Goal: Task Accomplishment & Management: Use online tool/utility

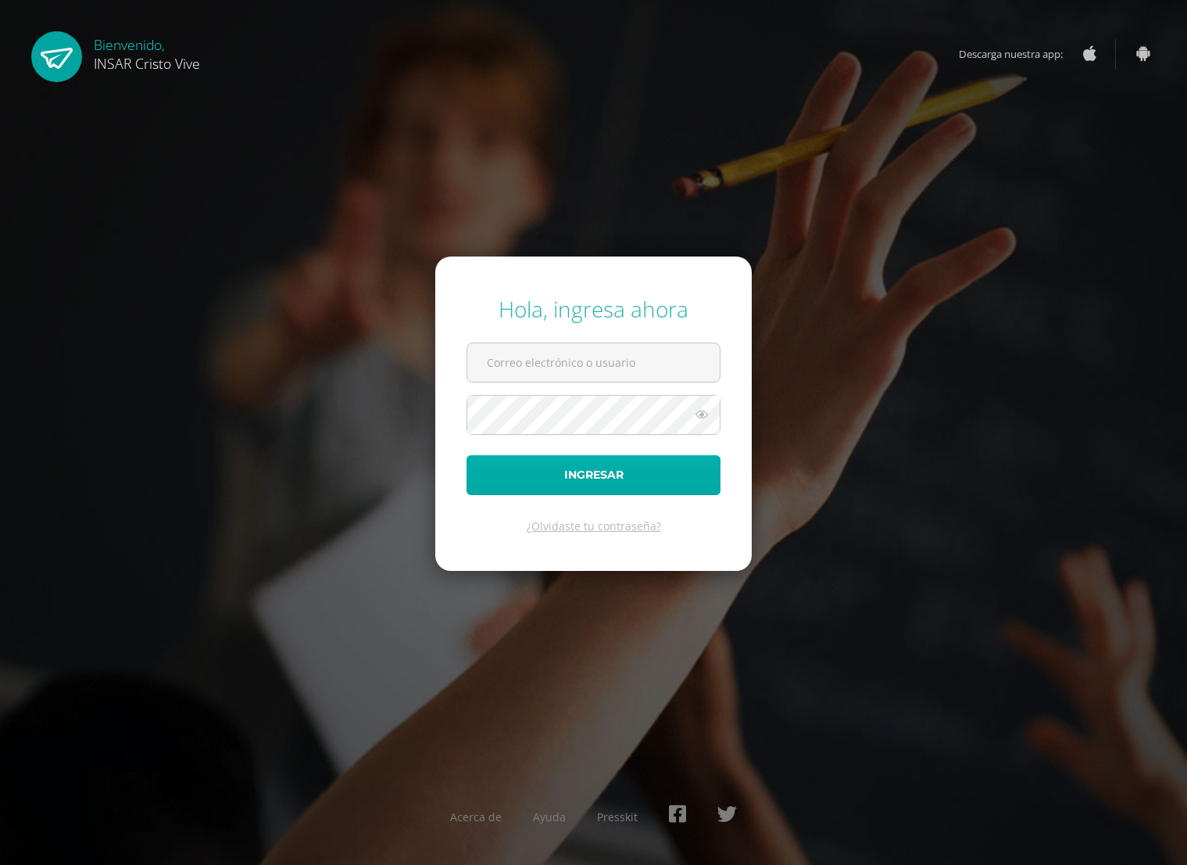
type input "edoo.cristovive"
click at [588, 489] on button "Ingresar" at bounding box center [594, 475] width 254 height 40
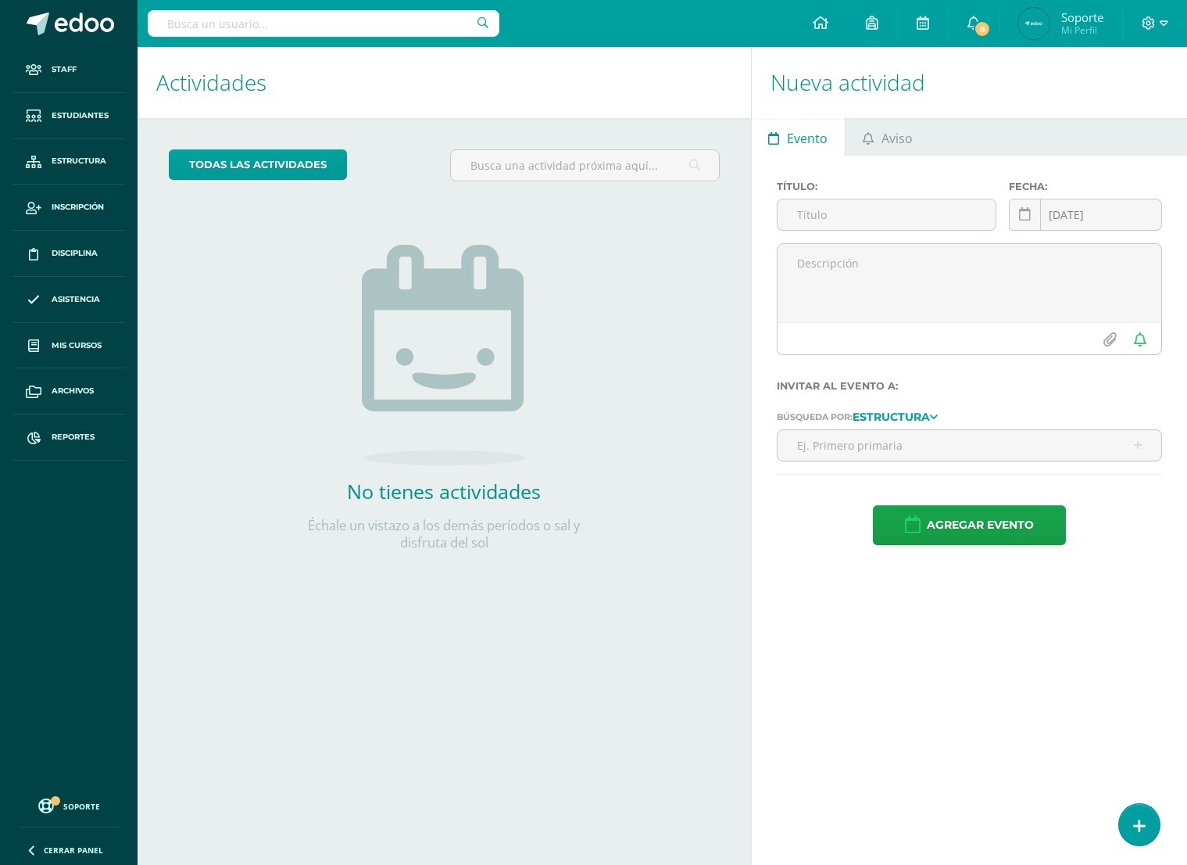
click at [836, 94] on h1 "Nueva actividad" at bounding box center [970, 82] width 398 height 71
click at [968, 22] on icon at bounding box center [974, 23] width 13 height 14
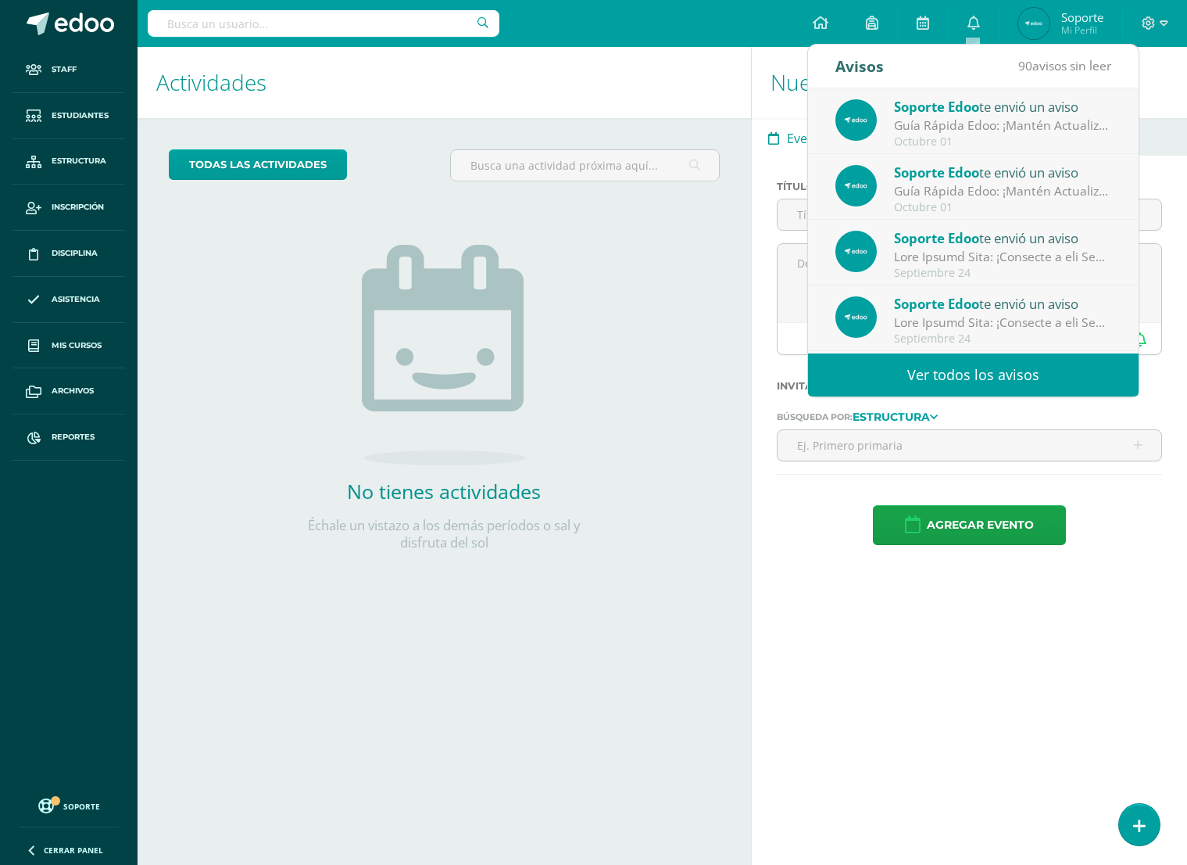
click at [636, 100] on h1 "Actividades" at bounding box center [444, 82] width 576 height 71
